Goal: Find specific page/section: Find specific page/section

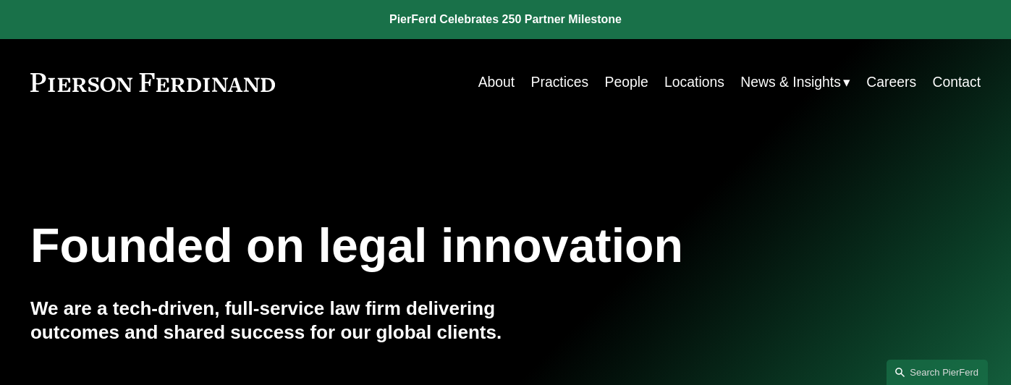
click at [0, 0] on span "News" at bounding box center [0, 0] width 0 height 0
click at [693, 79] on link "Locations" at bounding box center [694, 82] width 60 height 28
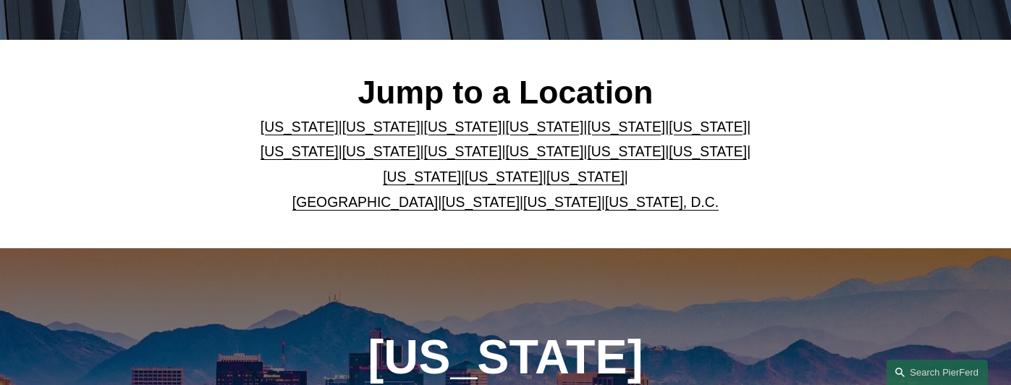
scroll to position [355, 0]
click at [388, 202] on link "United Kingdom" at bounding box center [364, 202] width 145 height 16
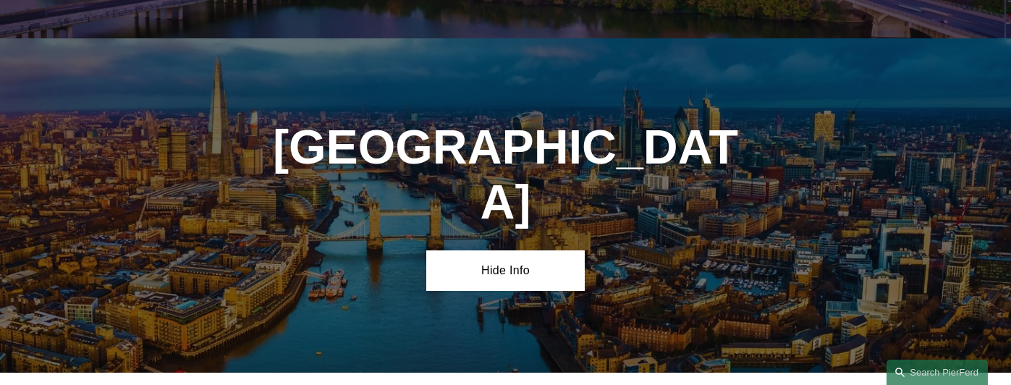
scroll to position [5122, 0]
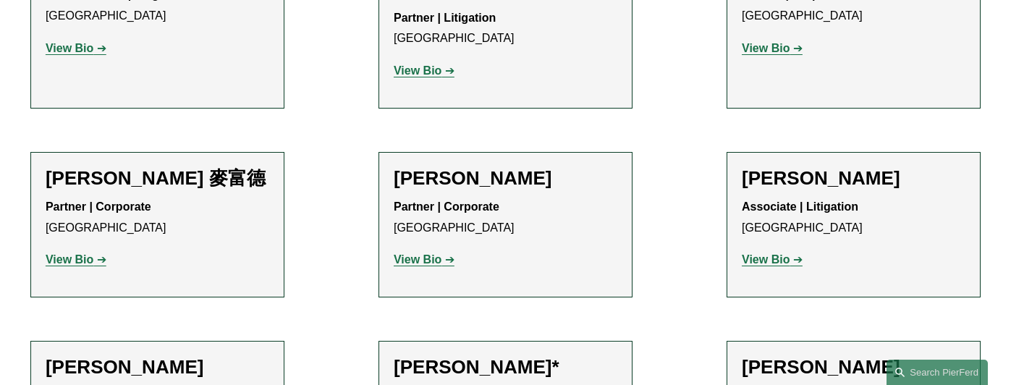
scroll to position [1351, 0]
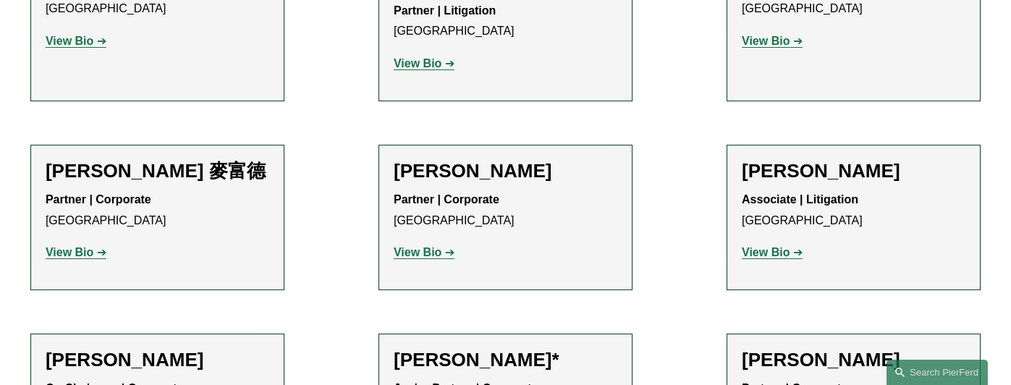
click at [67, 246] on strong "View Bio" at bounding box center [70, 252] width 48 height 12
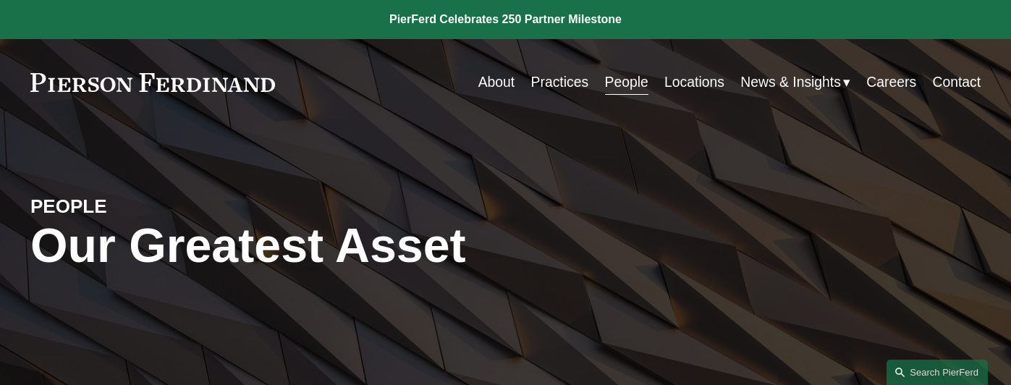
scroll to position [0, 0]
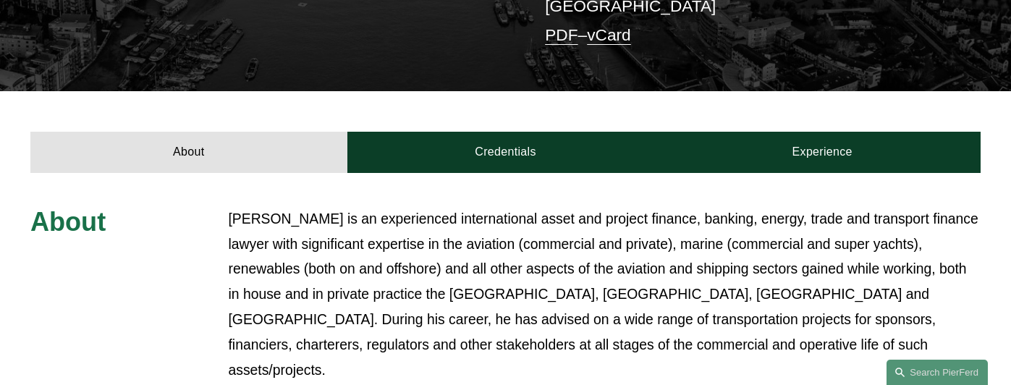
scroll to position [438, 0]
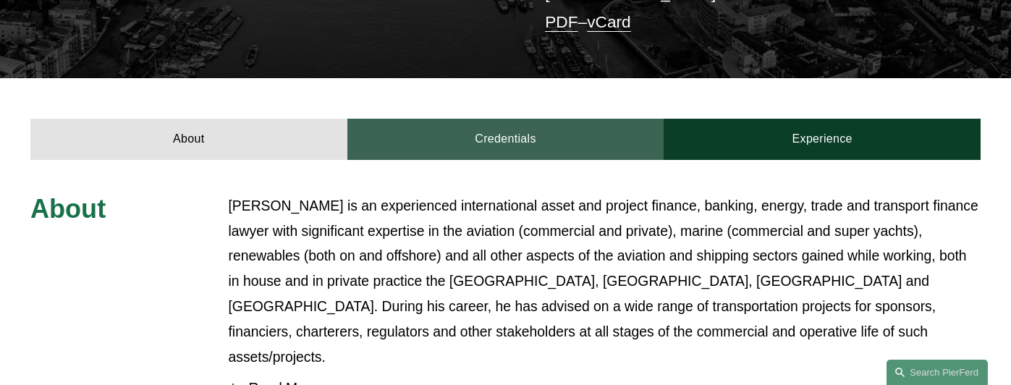
click at [488, 119] on link "Credentials" at bounding box center [505, 139] width 317 height 41
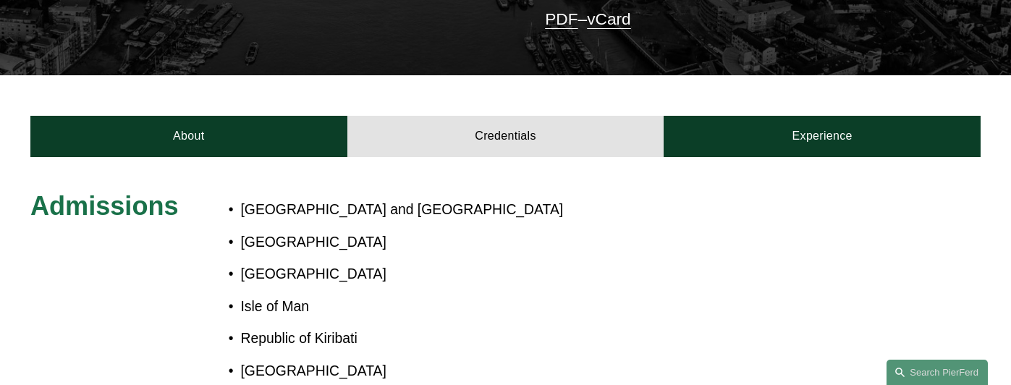
scroll to position [415, 0]
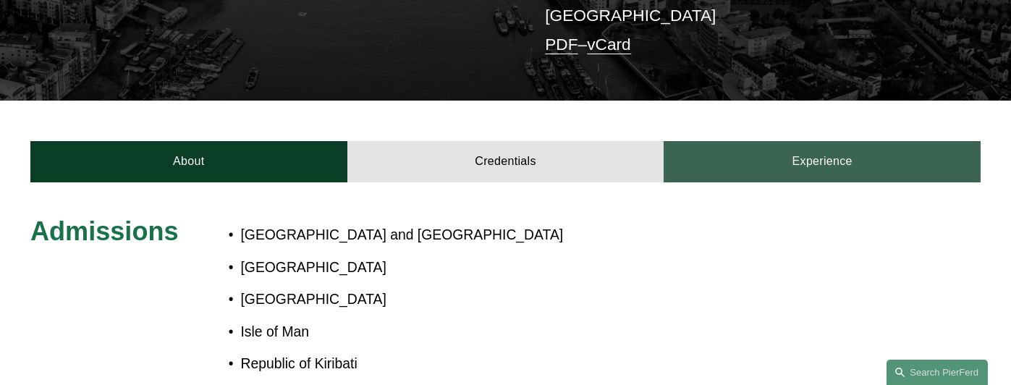
click at [843, 141] on link "Experience" at bounding box center [822, 161] width 317 height 41
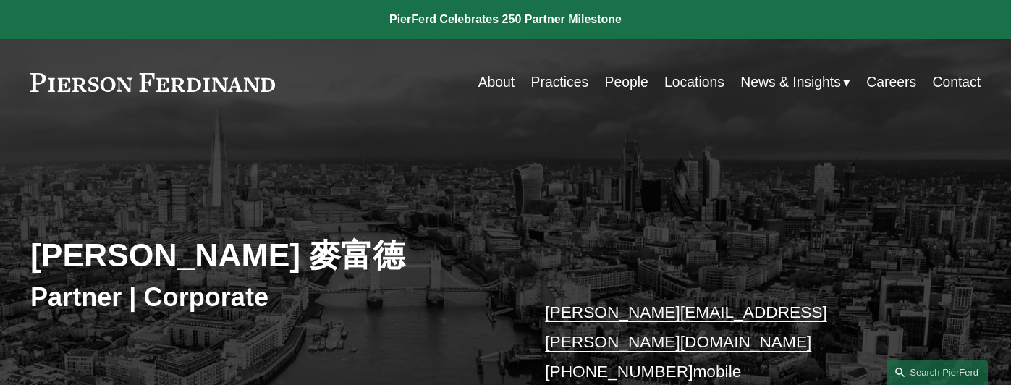
scroll to position [0, 0]
